Goal: Information Seeking & Learning: Learn about a topic

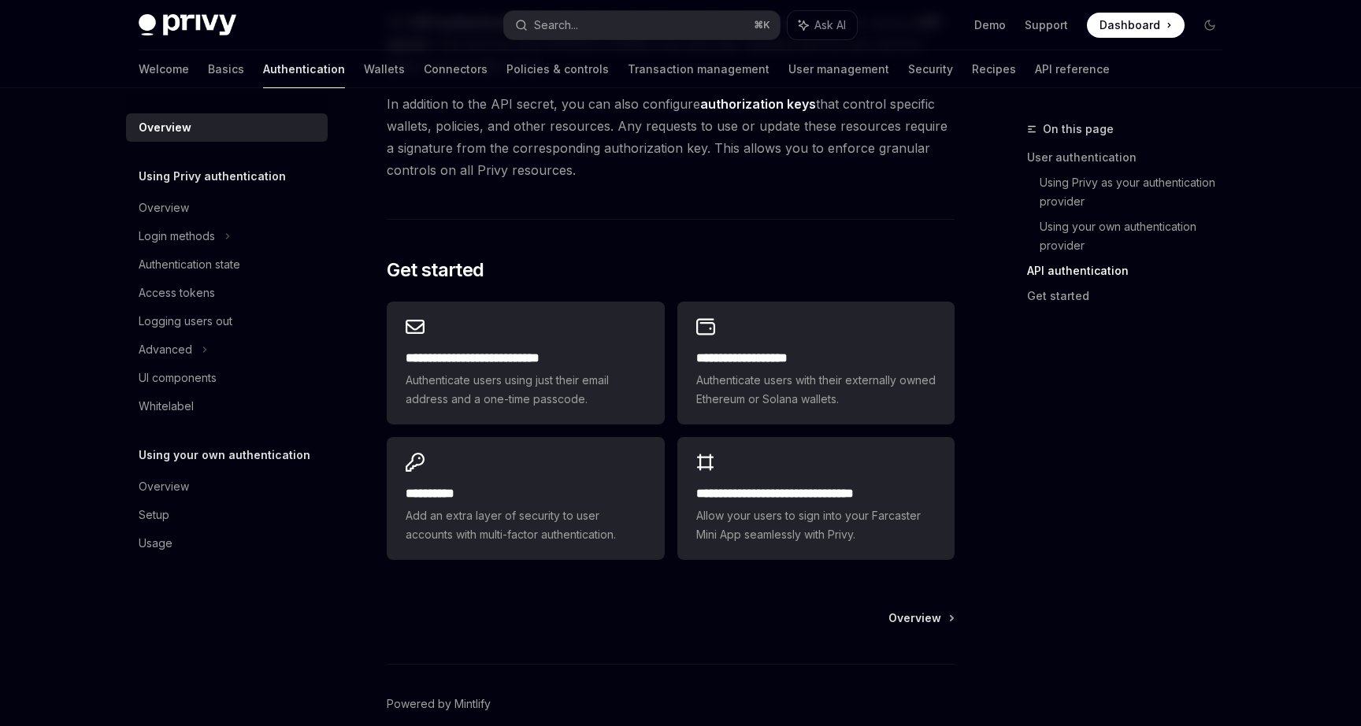
scroll to position [1194, 0]
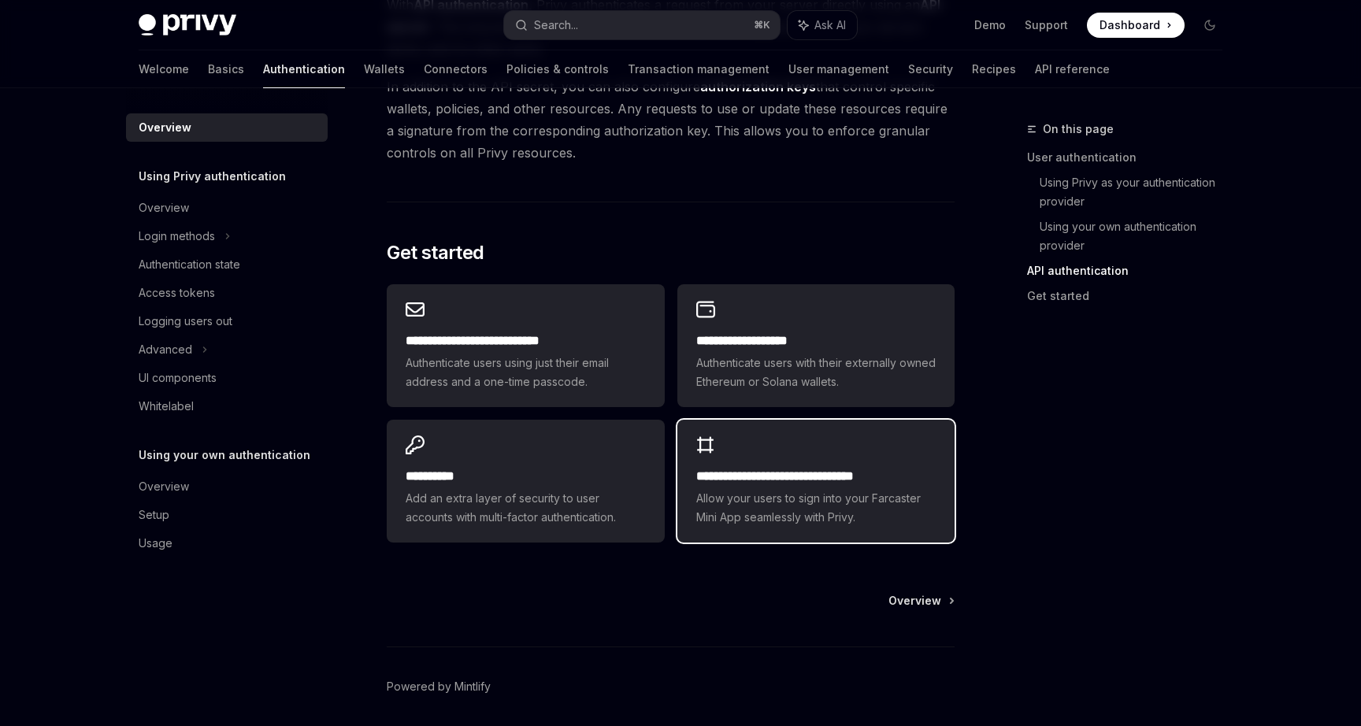
click at [796, 503] on span "Allow your users to sign into your Farcaster Mini App seamlessly with Privy." at bounding box center [815, 508] width 239 height 38
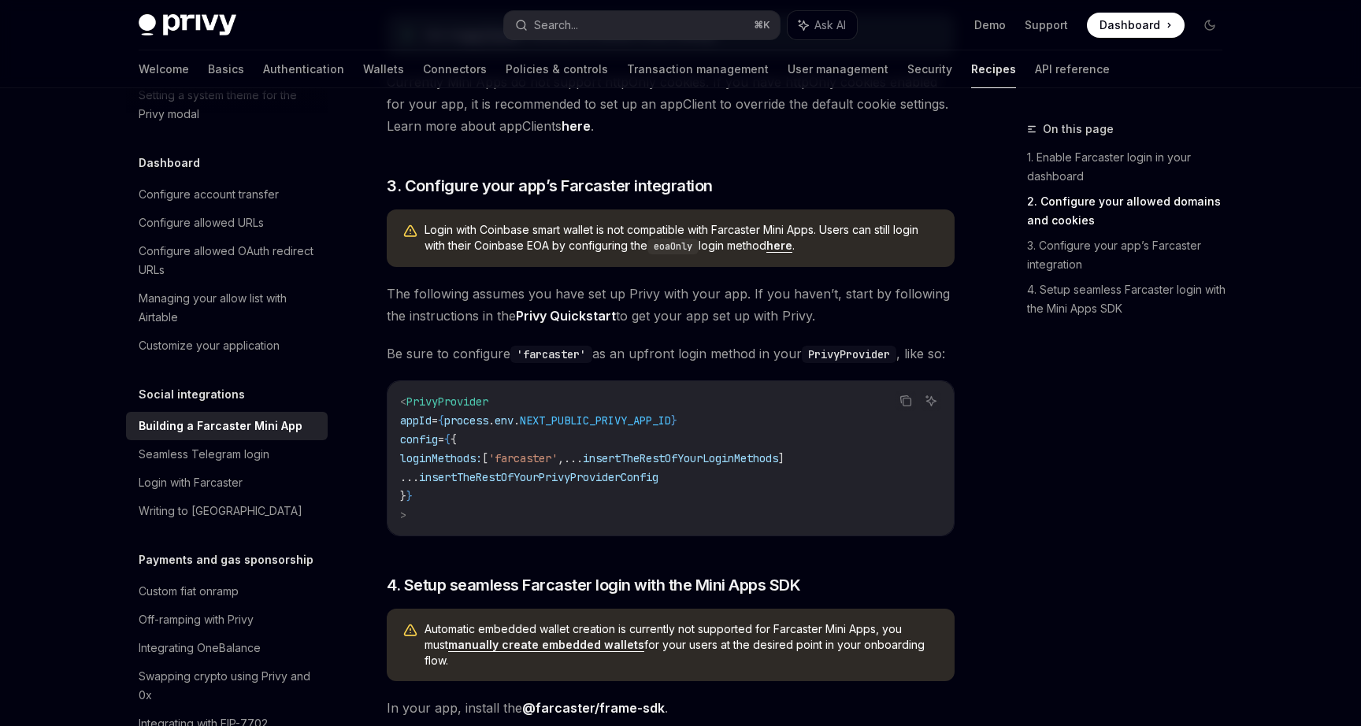
scroll to position [1132, 0]
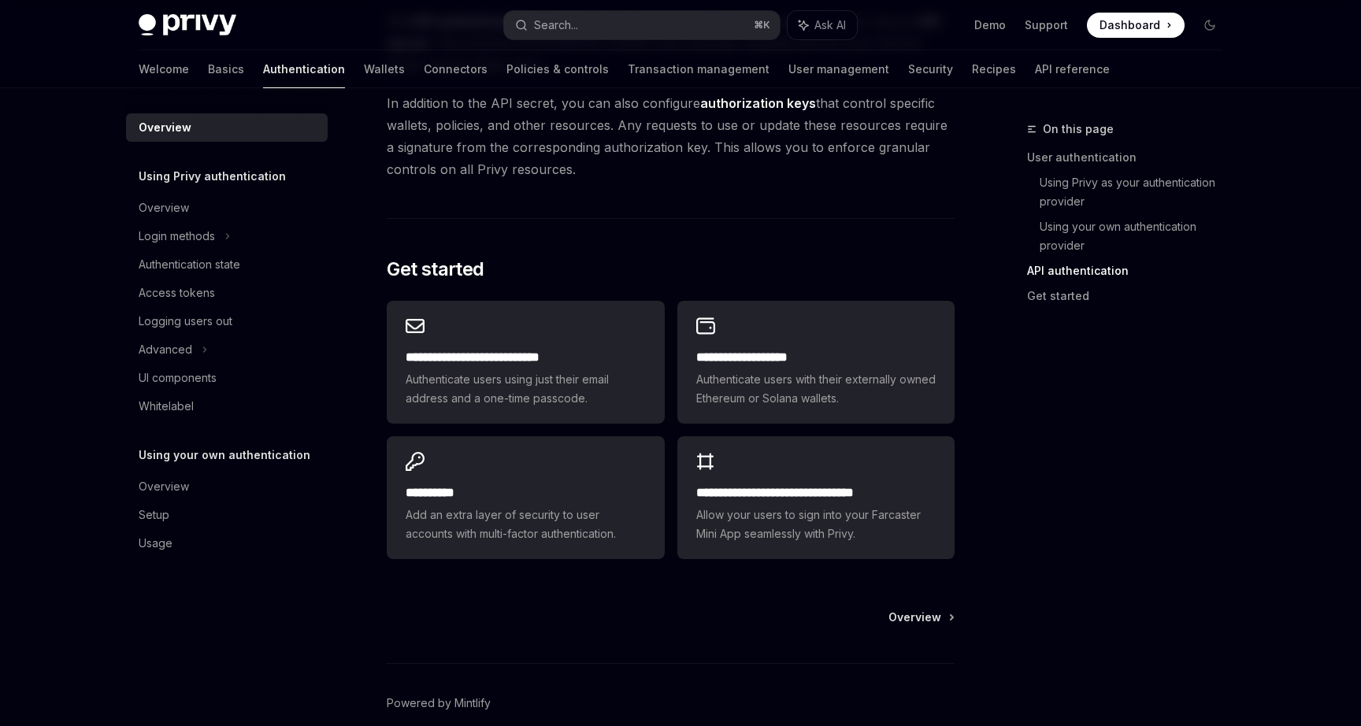
scroll to position [1250, 0]
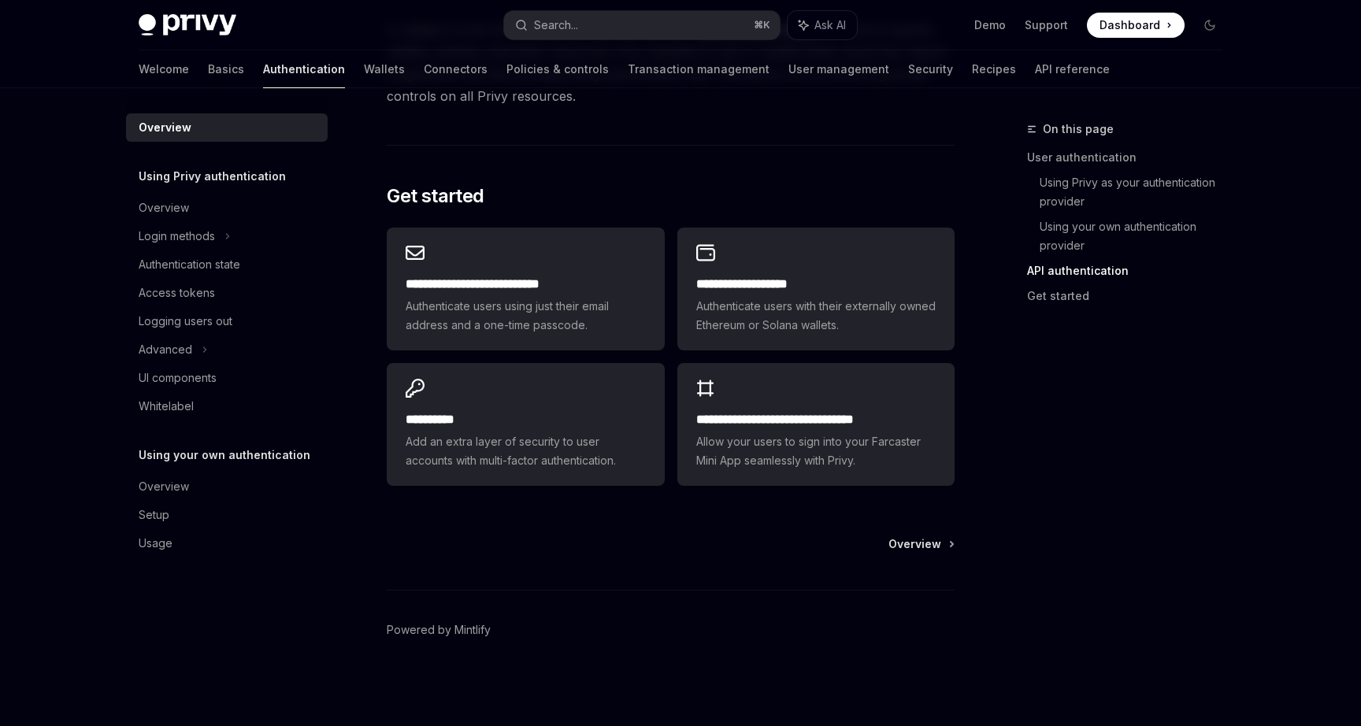
click at [910, 556] on div "Overview Powered by [PERSON_NAME]" at bounding box center [671, 631] width 568 height 190
click at [912, 549] on span "Overview" at bounding box center [914, 544] width 53 height 16
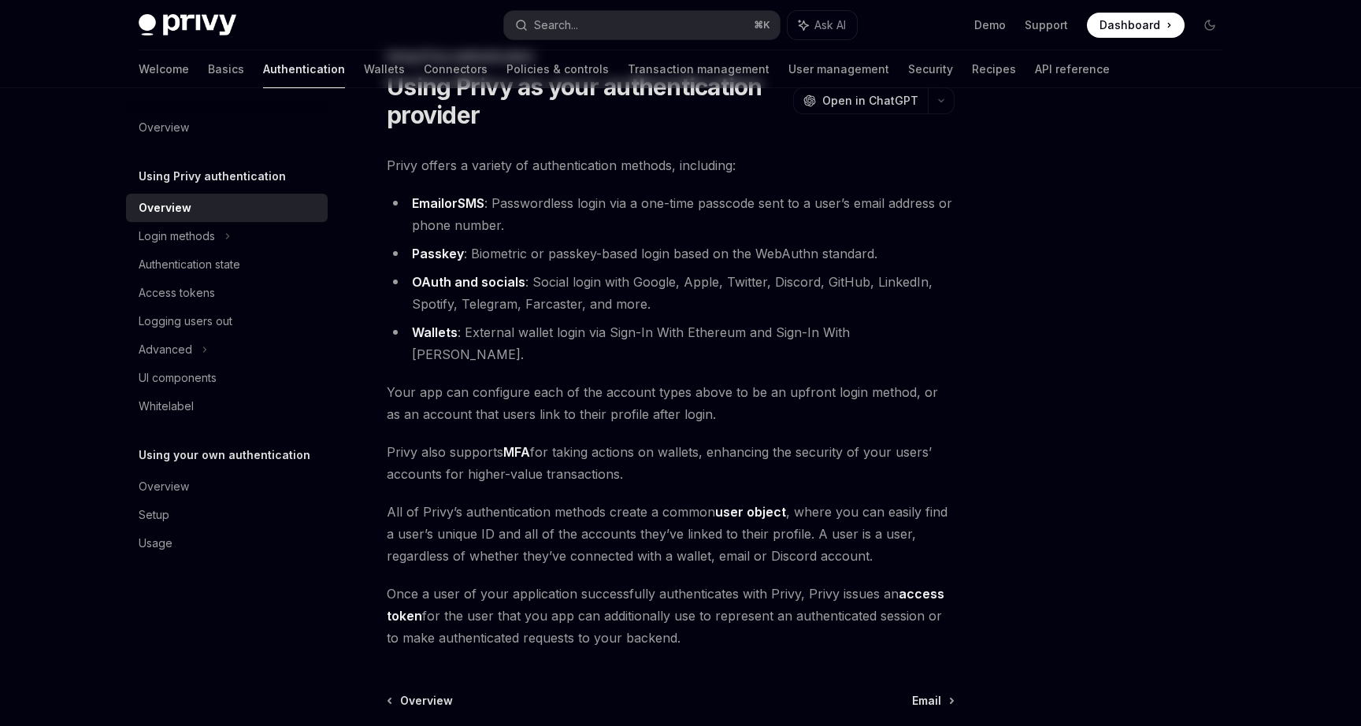
scroll to position [207, 0]
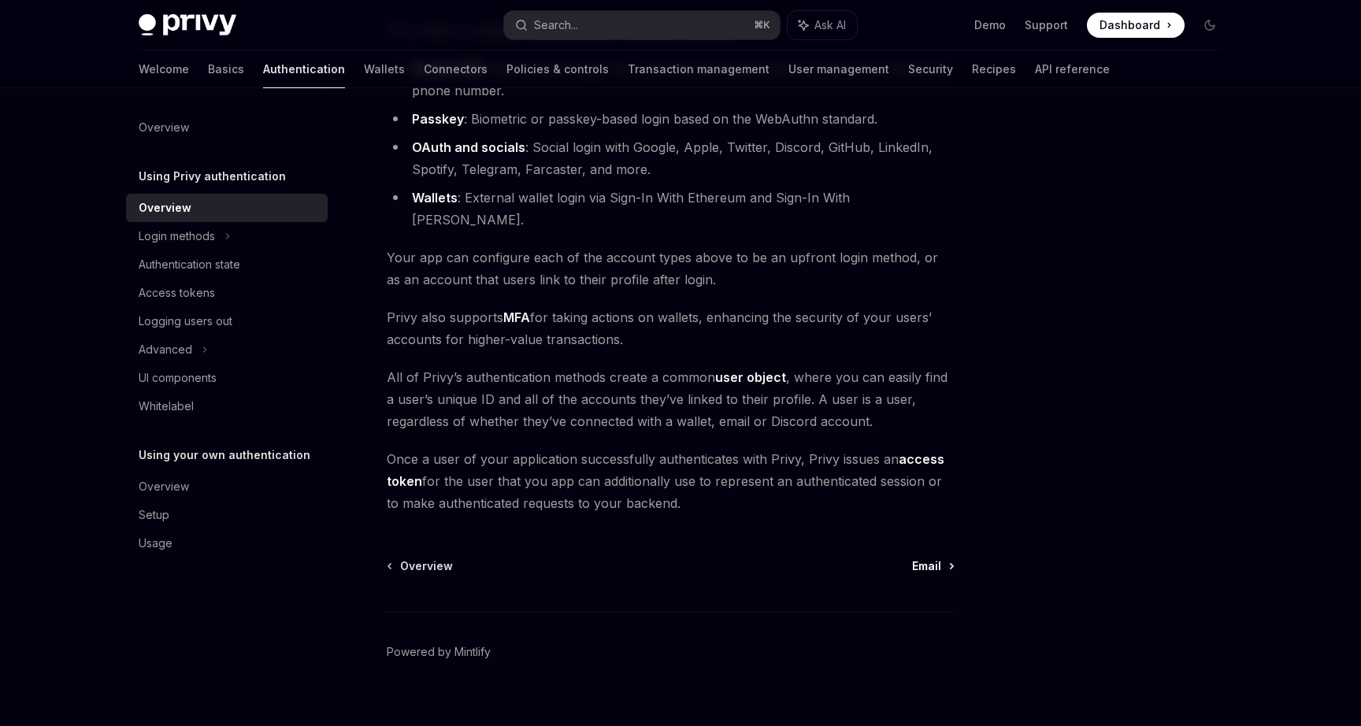
click at [917, 558] on span "Email" at bounding box center [926, 566] width 29 height 16
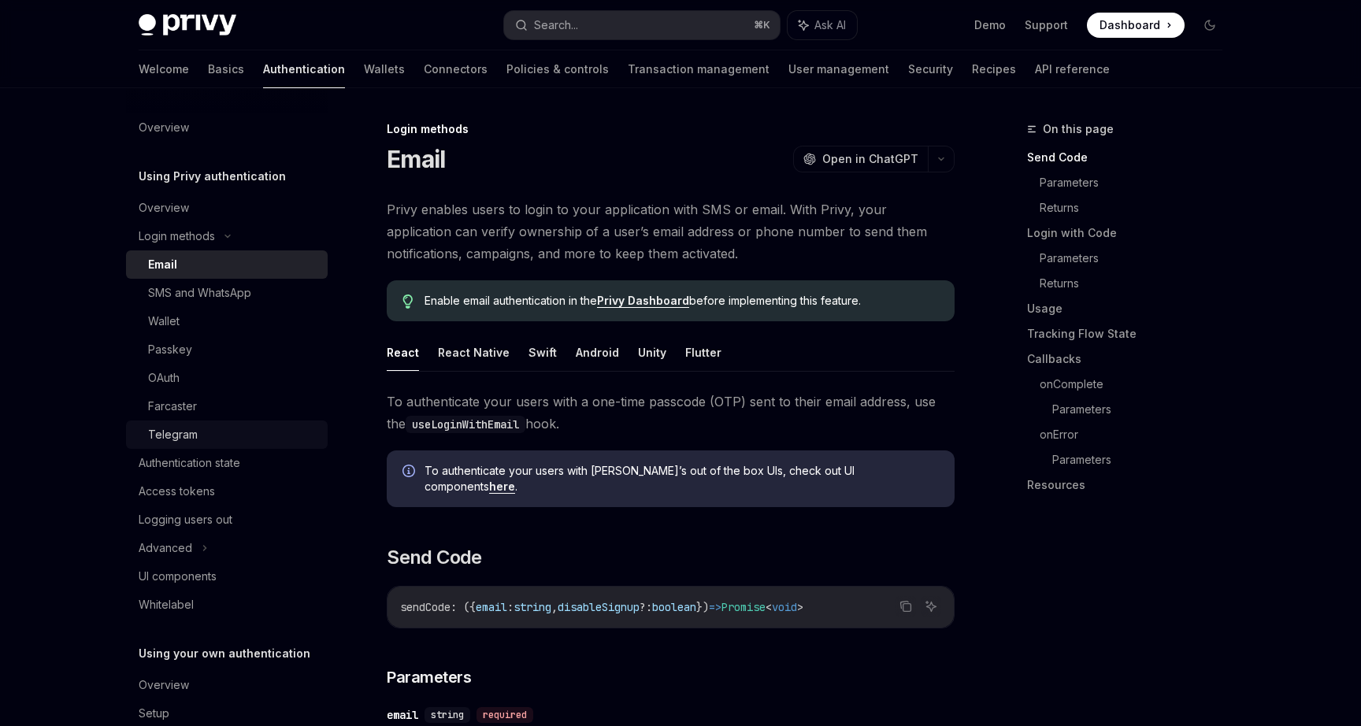
click at [192, 424] on link "Telegram" at bounding box center [227, 434] width 202 height 28
type textarea "*"
